Goal: Find specific page/section: Find specific page/section

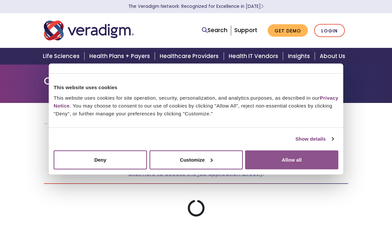
click at [289, 160] on button "Allow all" at bounding box center [291, 159] width 93 height 19
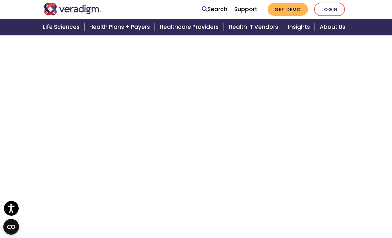
scroll to position [458, 0]
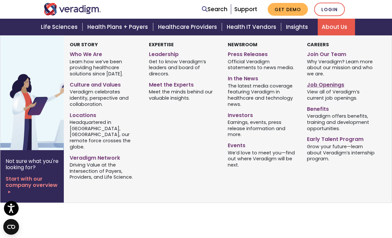
click at [321, 81] on link "Job Openings" at bounding box center [341, 83] width 69 height 9
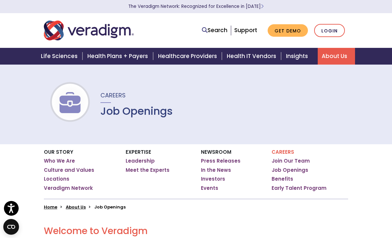
click at [170, 91] on div "Careers Job Openings" at bounding box center [196, 104] width 392 height 80
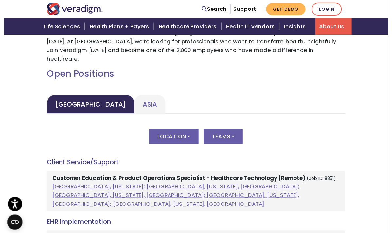
scroll to position [305, 0]
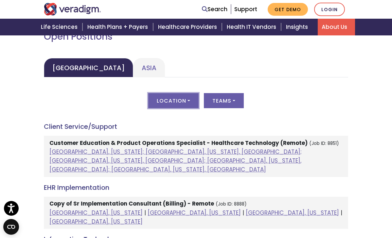
click at [148, 108] on button "Location" at bounding box center [173, 100] width 50 height 15
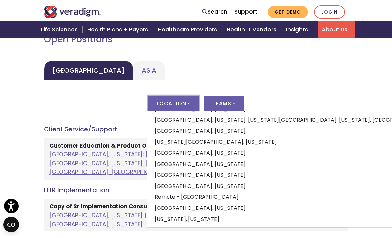
scroll to position [79, 0]
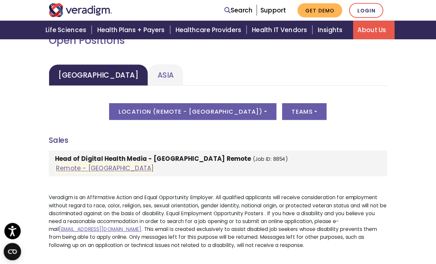
scroll to position [305, 0]
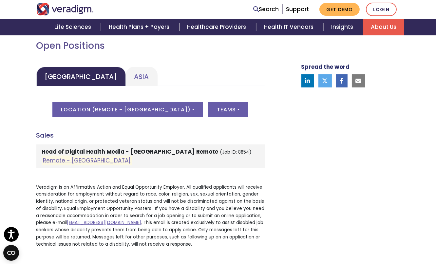
drag, startPoint x: 388, startPoint y: 2, endPoint x: 211, endPoint y: 58, distance: 186.2
click at [211, 58] on div "Open Positions United States Asia United States Location ( Remote - US ) All Al…" at bounding box center [150, 146] width 238 height 213
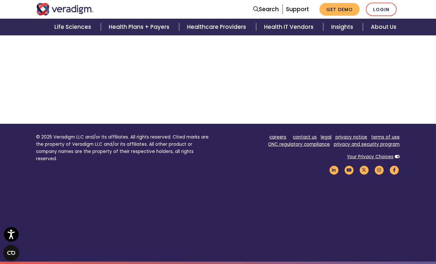
scroll to position [1, 0]
